Goal: Task Accomplishment & Management: Manage account settings

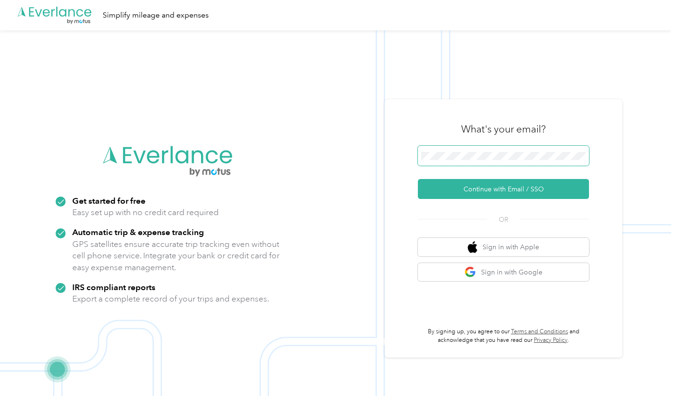
click at [499, 150] on span at bounding box center [503, 156] width 171 height 20
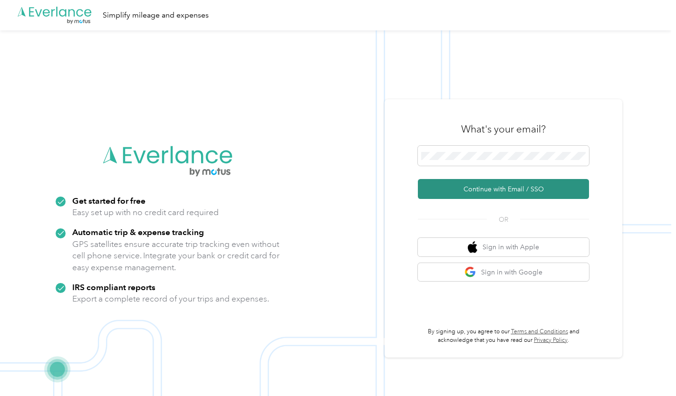
click at [487, 189] on button "Continue with Email / SSO" at bounding box center [503, 189] width 171 height 20
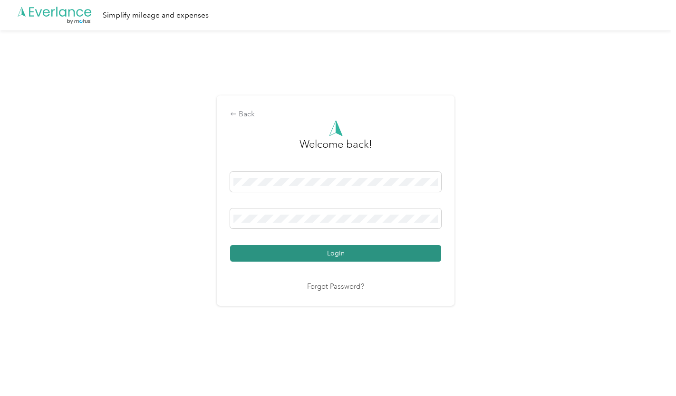
click at [394, 249] on button "Login" at bounding box center [335, 253] width 211 height 17
